Goal: Task Accomplishment & Management: Manage account settings

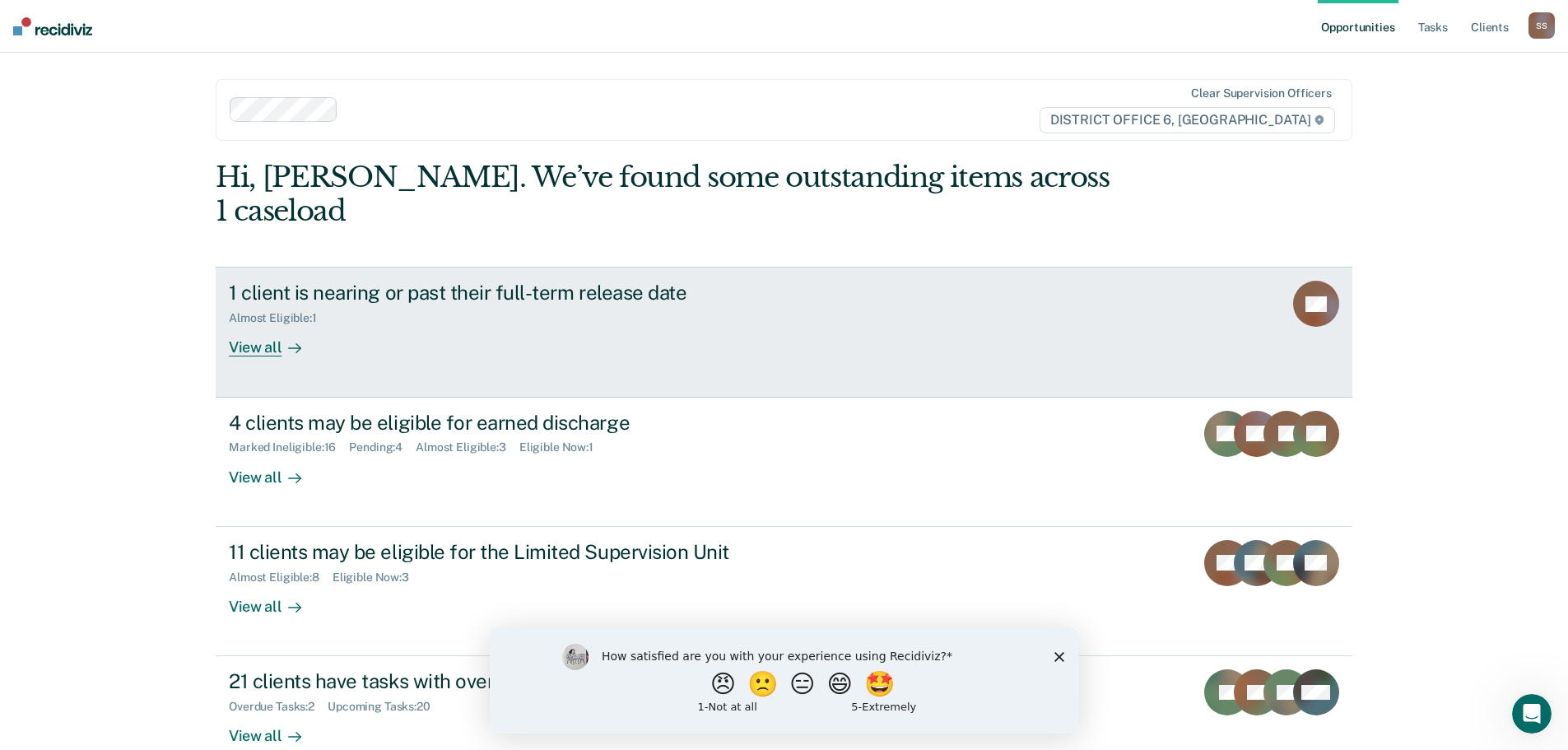
click at [626, 281] on div "1 client is nearing or past their full-term release date" at bounding box center [517, 293] width 578 height 24
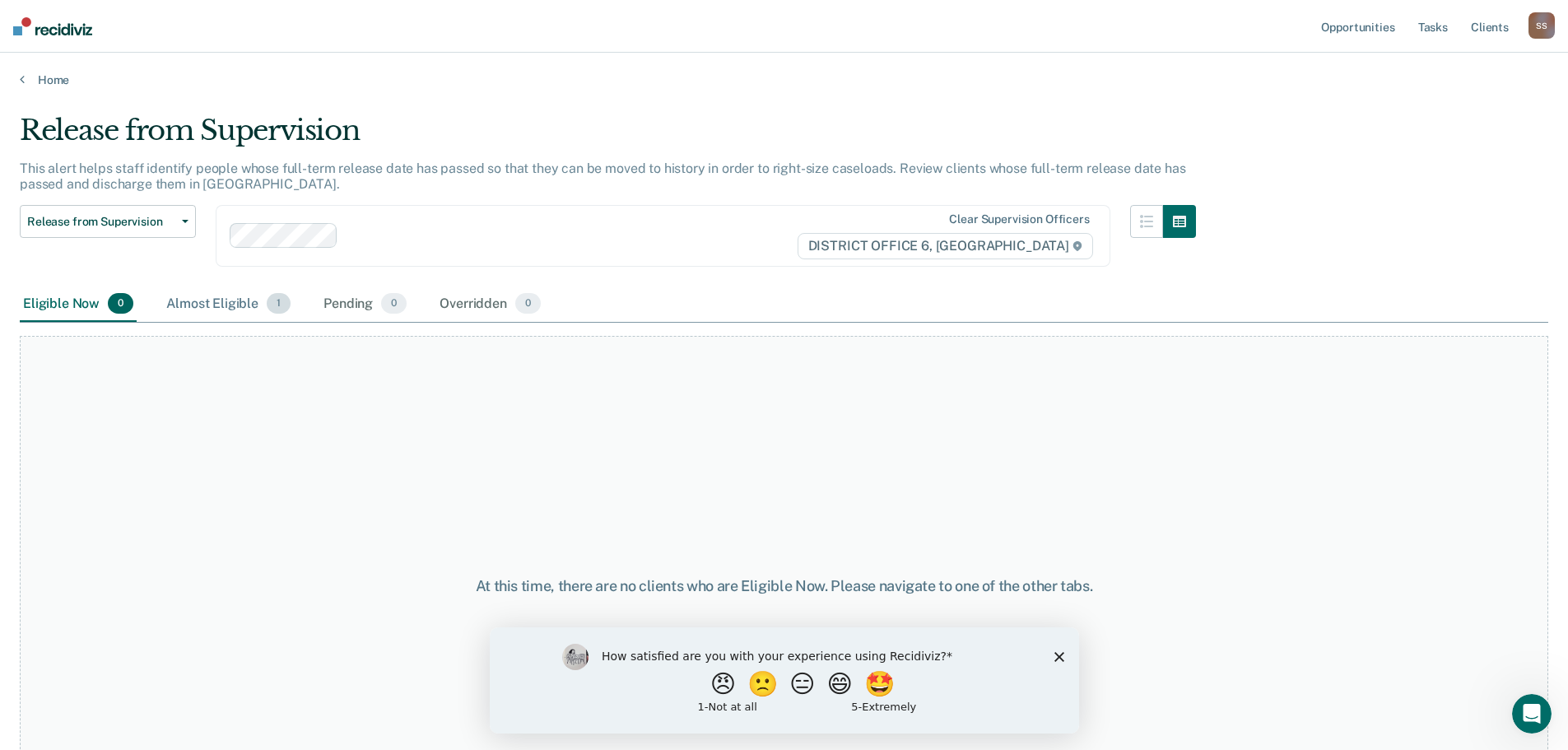
click at [230, 307] on div "Almost Eligible 1" at bounding box center [228, 304] width 131 height 36
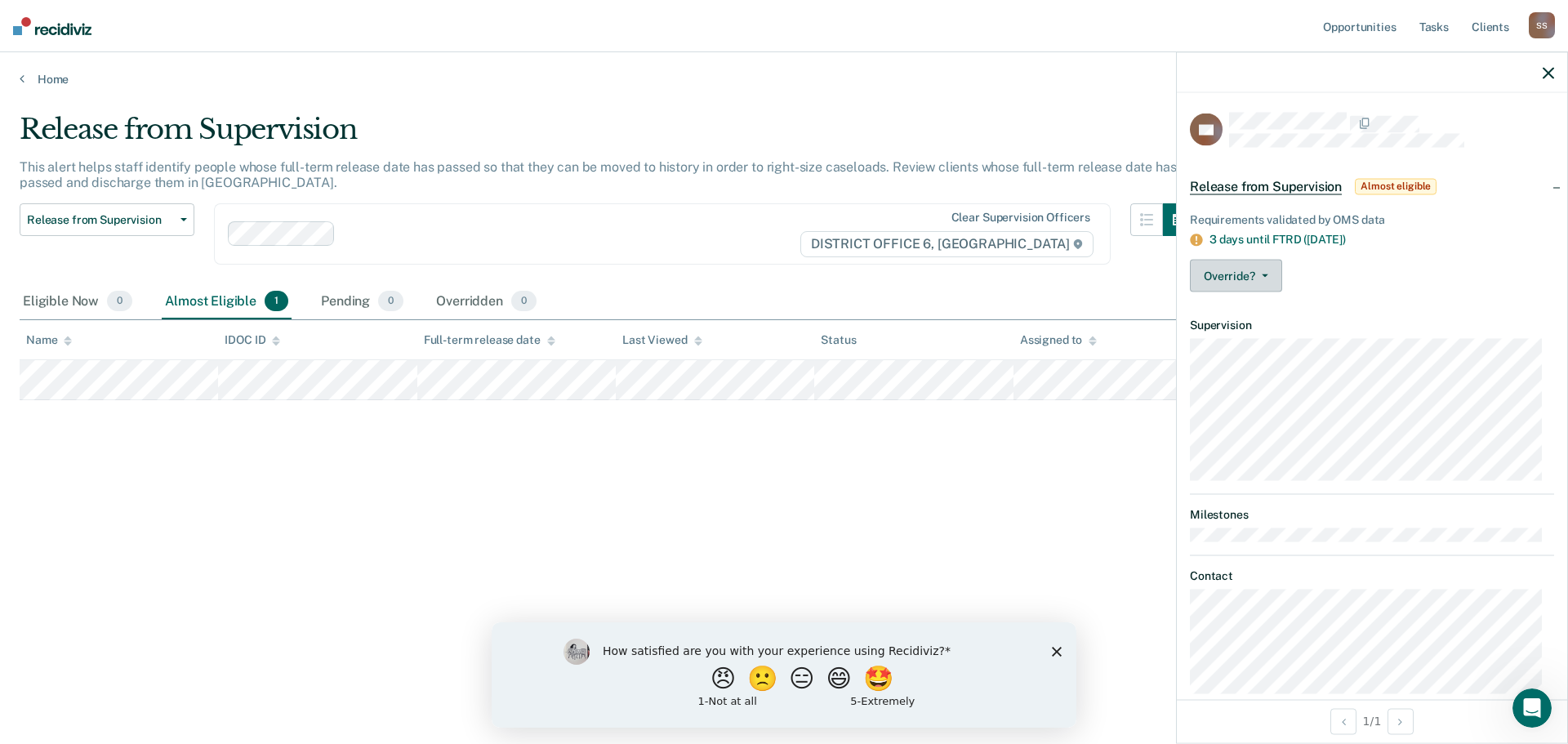
click at [1264, 271] on button "Override?" at bounding box center [1235, 276] width 92 height 33
click at [1221, 336] on button "[PERSON_NAME]" at bounding box center [1268, 340] width 158 height 26
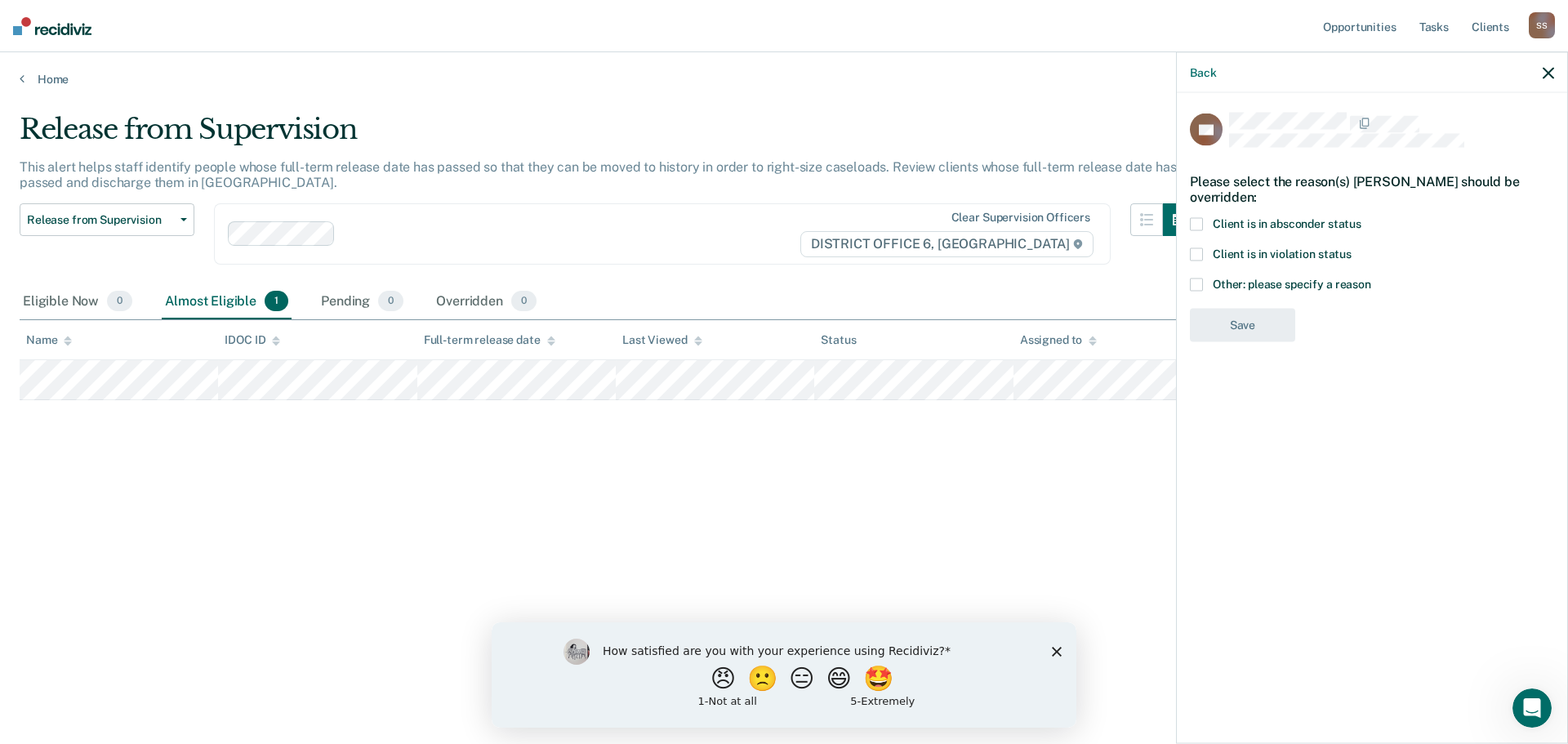
click at [1198, 287] on span at bounding box center [1196, 285] width 13 height 13
click at [1371, 278] on input "Other: please specify a reason" at bounding box center [1371, 278] width 0 height 0
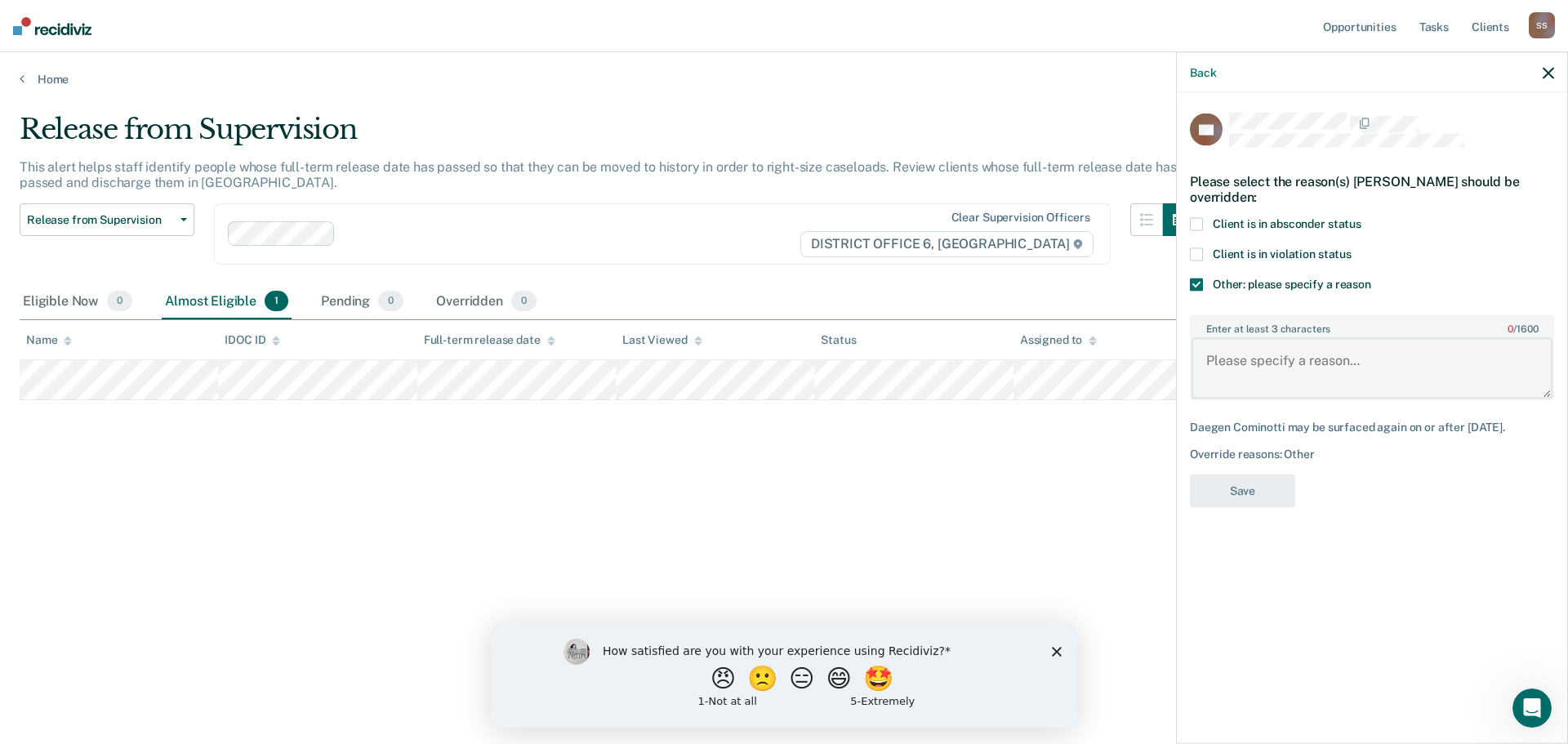
click at [1210, 342] on textarea "Enter at least 3 characters 0 / 1600" at bounding box center [1371, 368] width 361 height 61
type textarea "Specialty Court Participant (Bannock County MHC)"
click at [1246, 480] on button "Save" at bounding box center [1242, 490] width 106 height 34
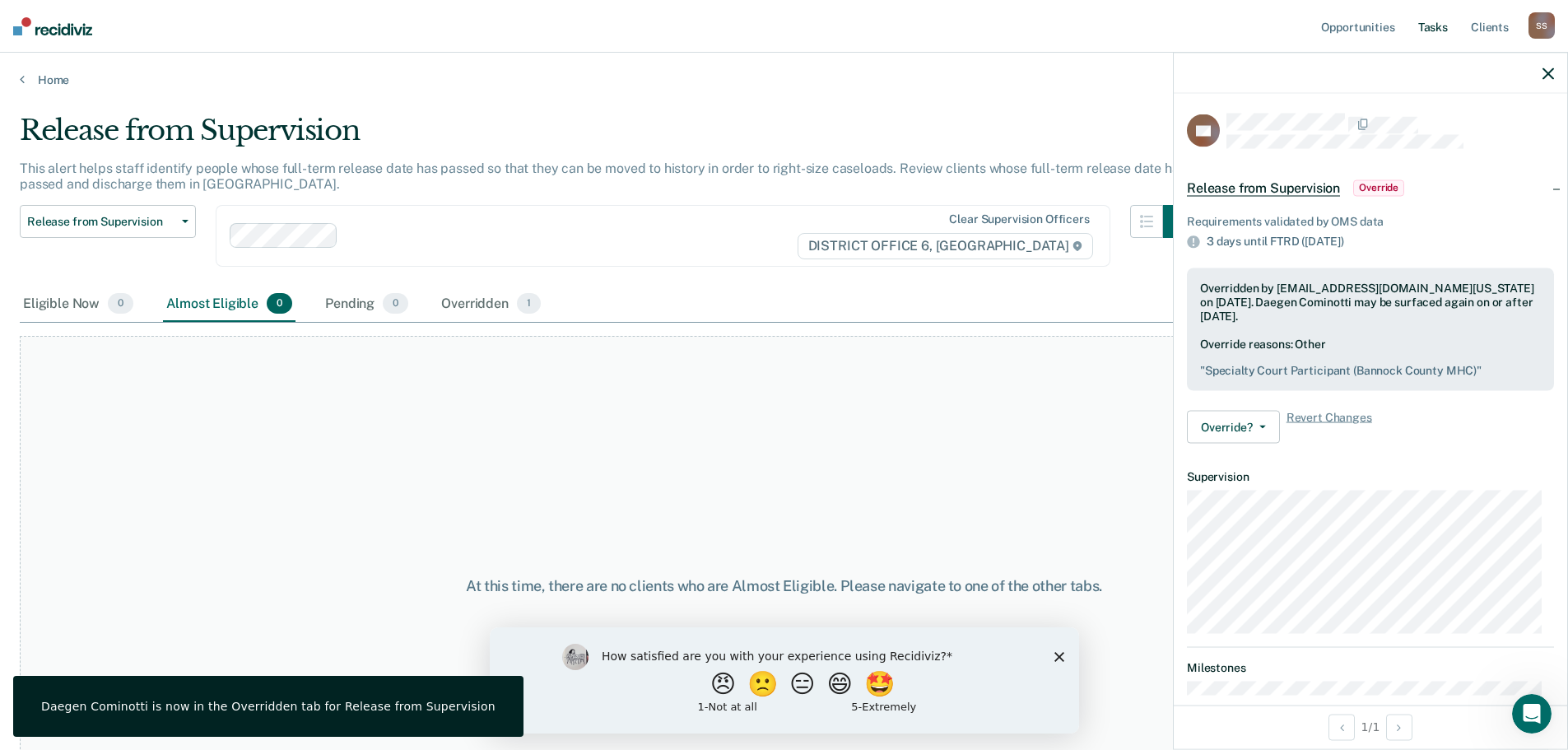
click at [1427, 27] on link "Tasks" at bounding box center [1432, 26] width 36 height 52
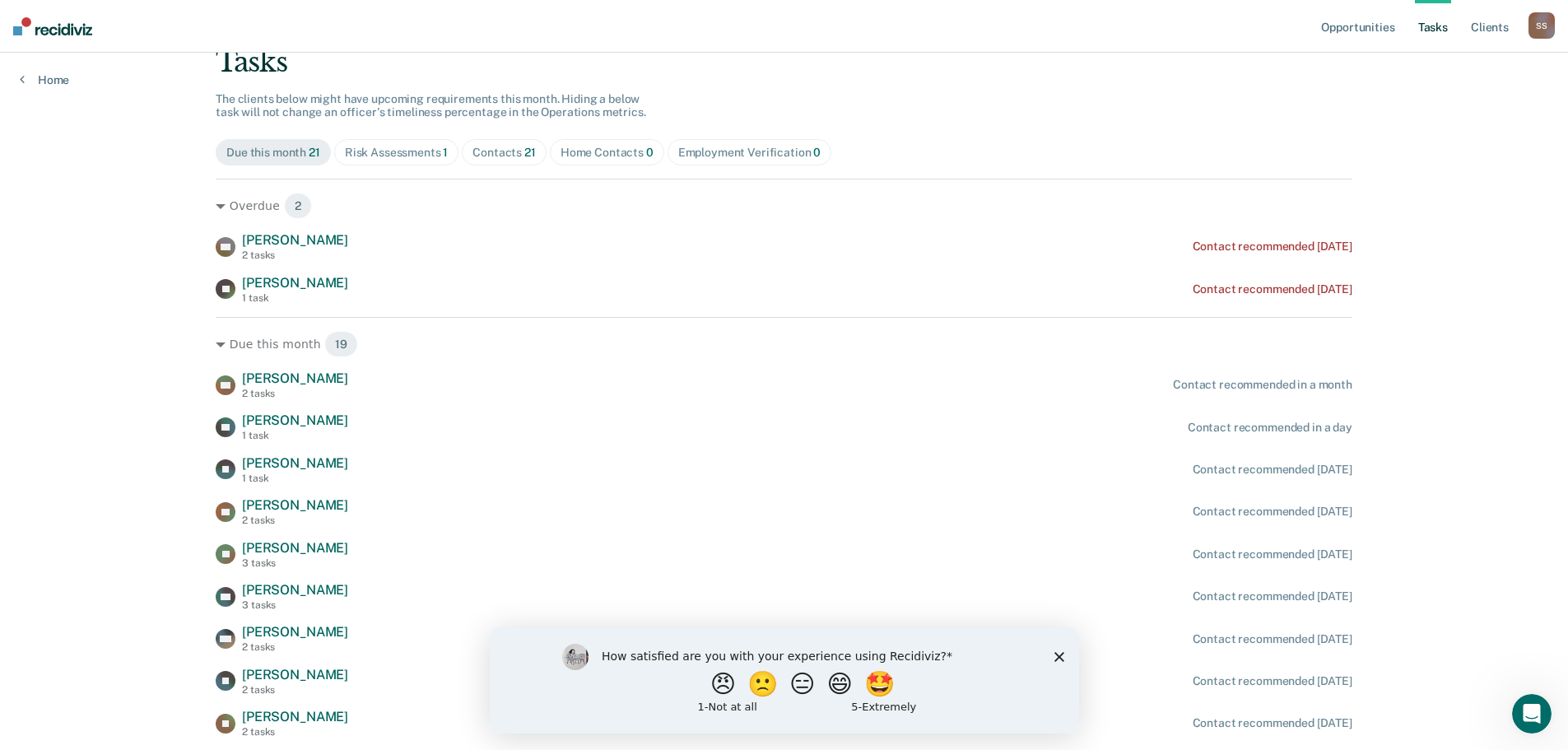
scroll to position [98, 0]
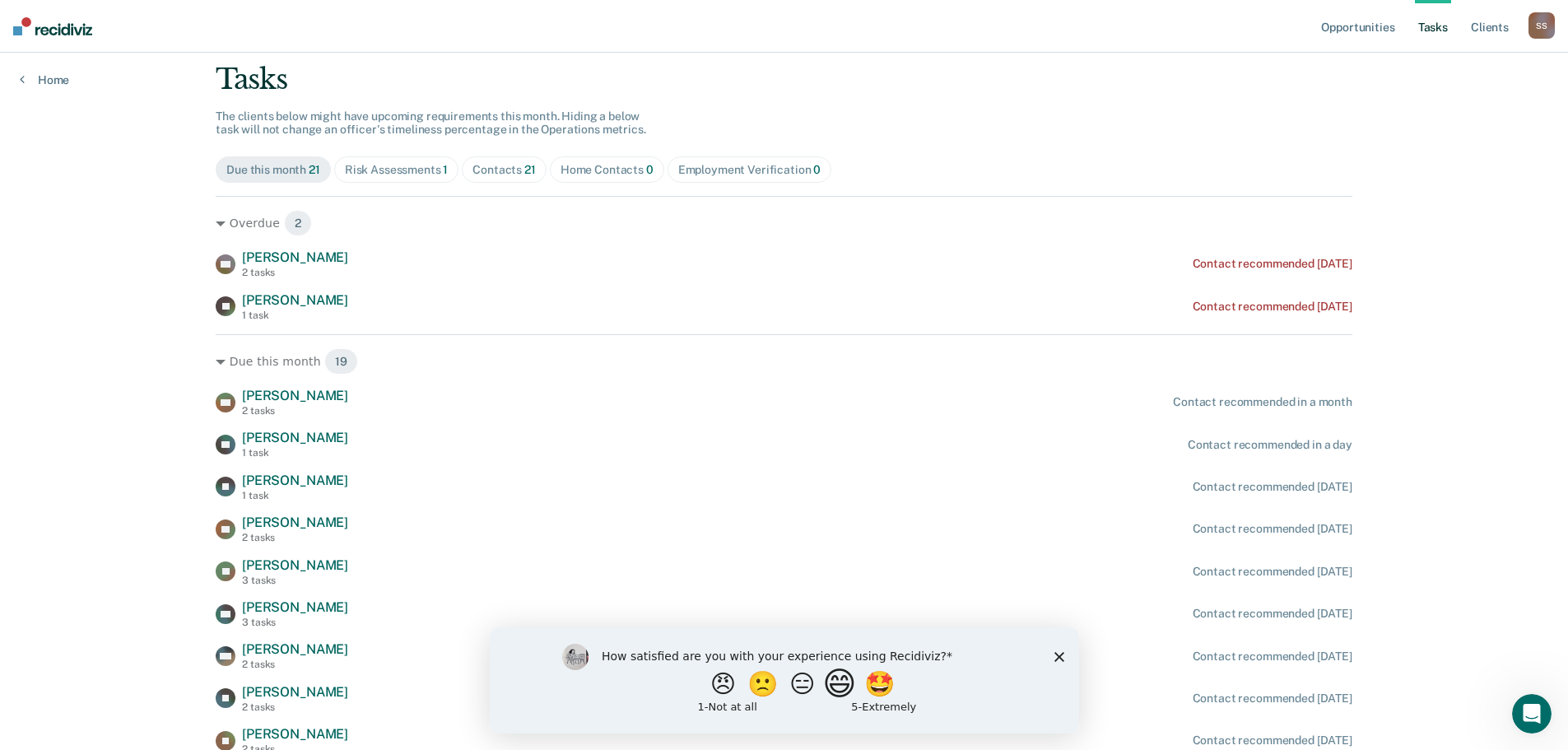
click at [852, 700] on button "😄" at bounding box center [841, 683] width 39 height 33
click at [1056, 665] on polygon "Close survey" at bounding box center [1058, 663] width 10 height 10
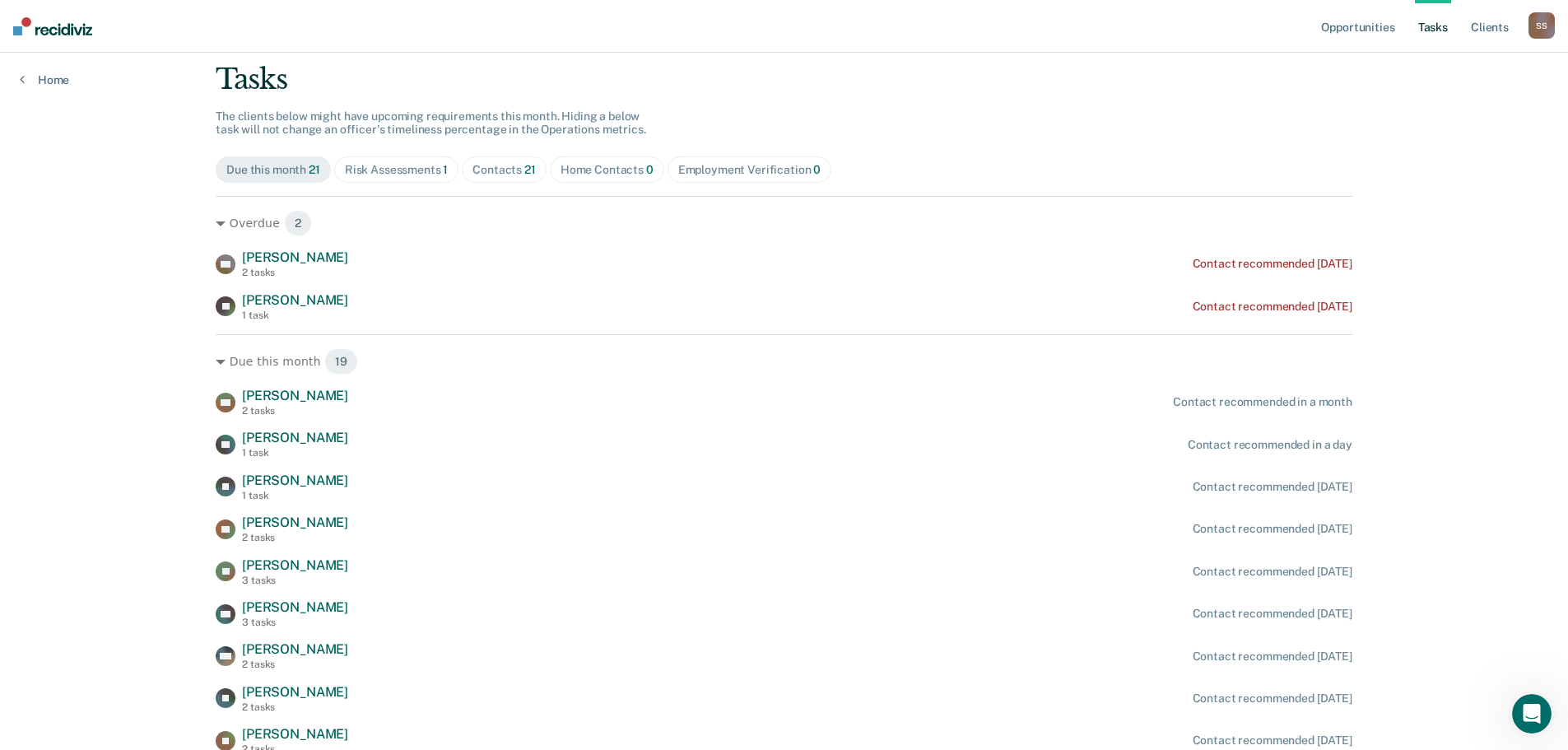
click at [418, 159] on span "Risk Assessments 1" at bounding box center [396, 169] width 125 height 26
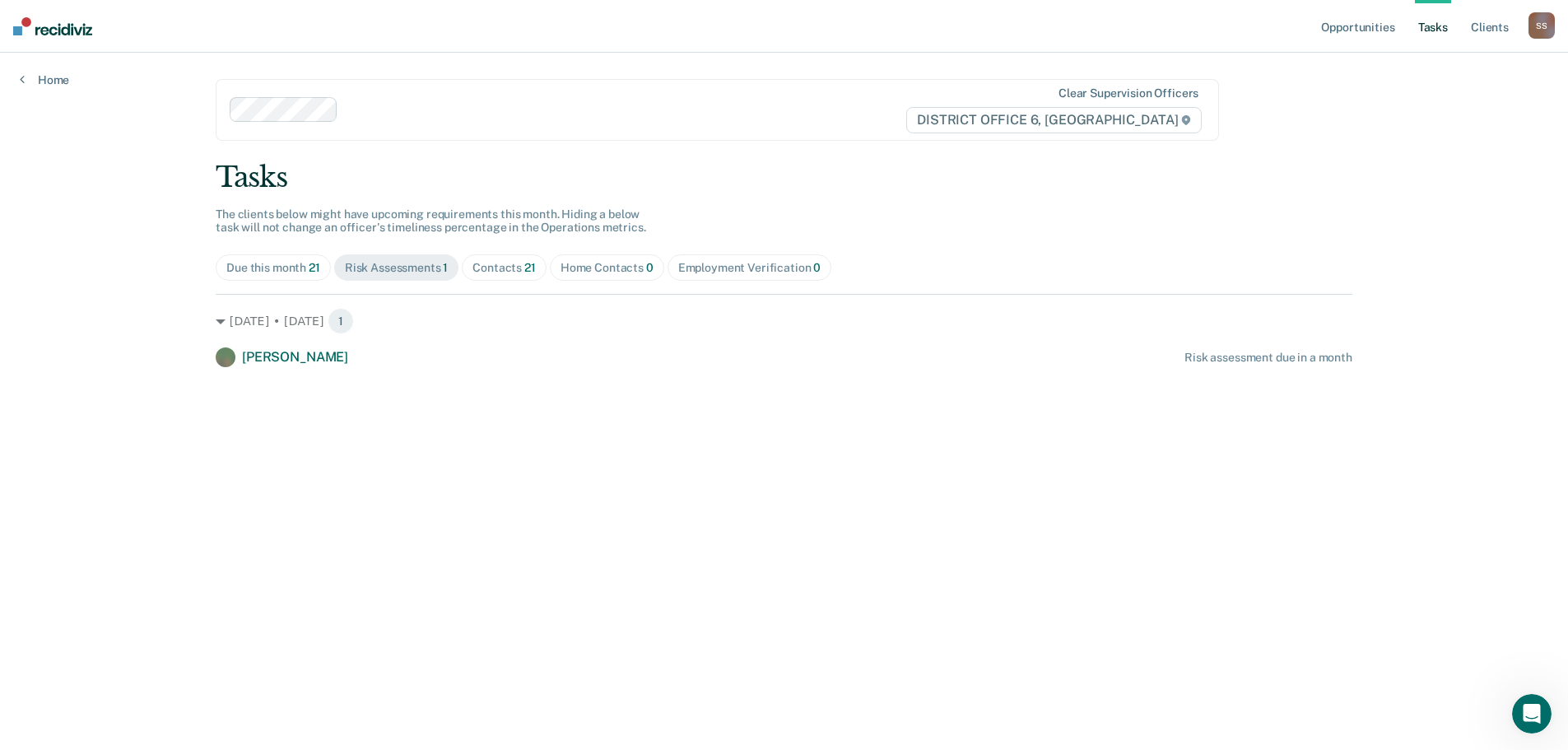
scroll to position [0, 0]
click at [607, 270] on div "Home Contacts 0" at bounding box center [609, 267] width 93 height 14
click at [684, 272] on div "Employment Verification 0" at bounding box center [752, 267] width 143 height 14
click at [301, 263] on div "Due this month 21" at bounding box center [274, 267] width 94 height 14
